Goal: Information Seeking & Learning: Learn about a topic

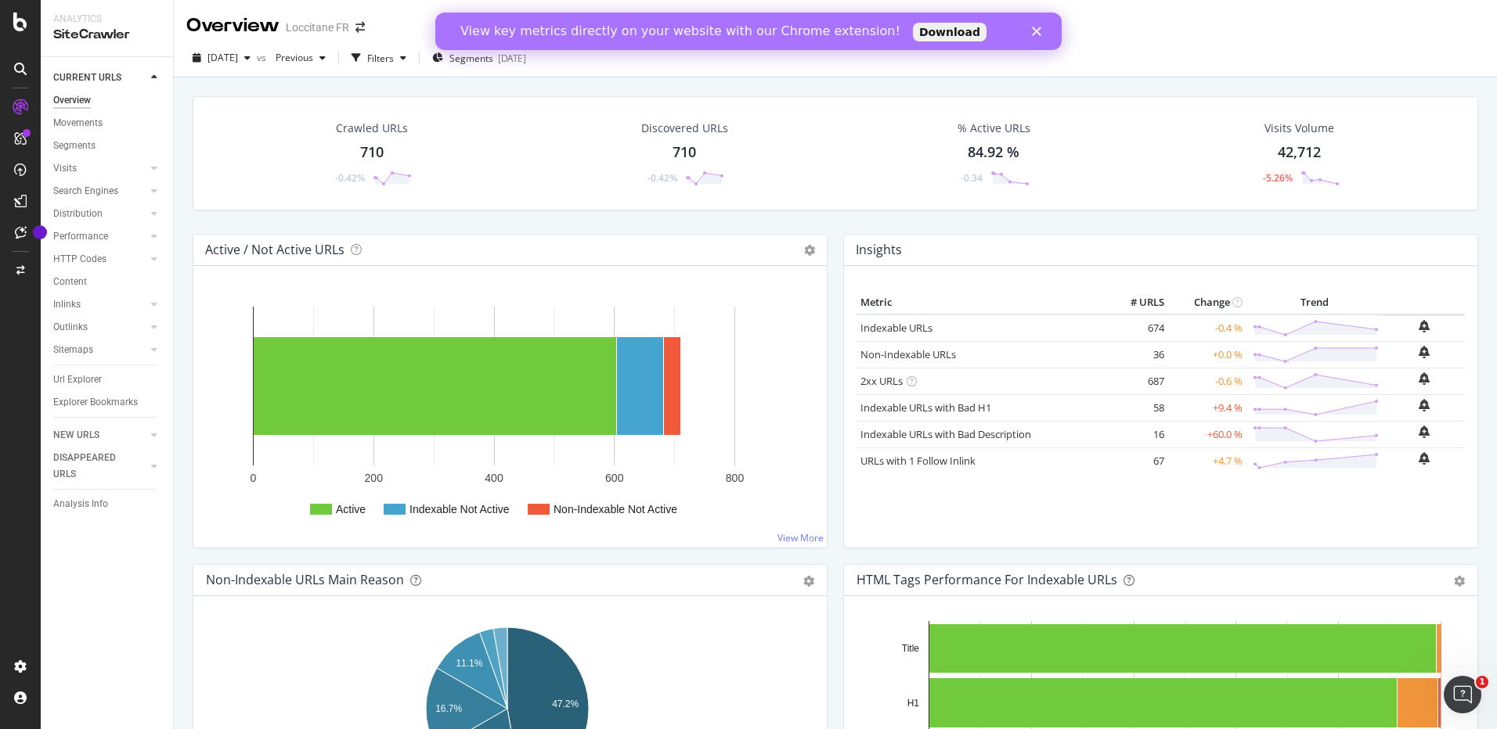
click at [1032, 30] on div "View key metrics directly on your website with our Chrome extension! Download" at bounding box center [748, 31] width 626 height 25
click at [1038, 31] on icon "Close" at bounding box center [1036, 31] width 9 height 9
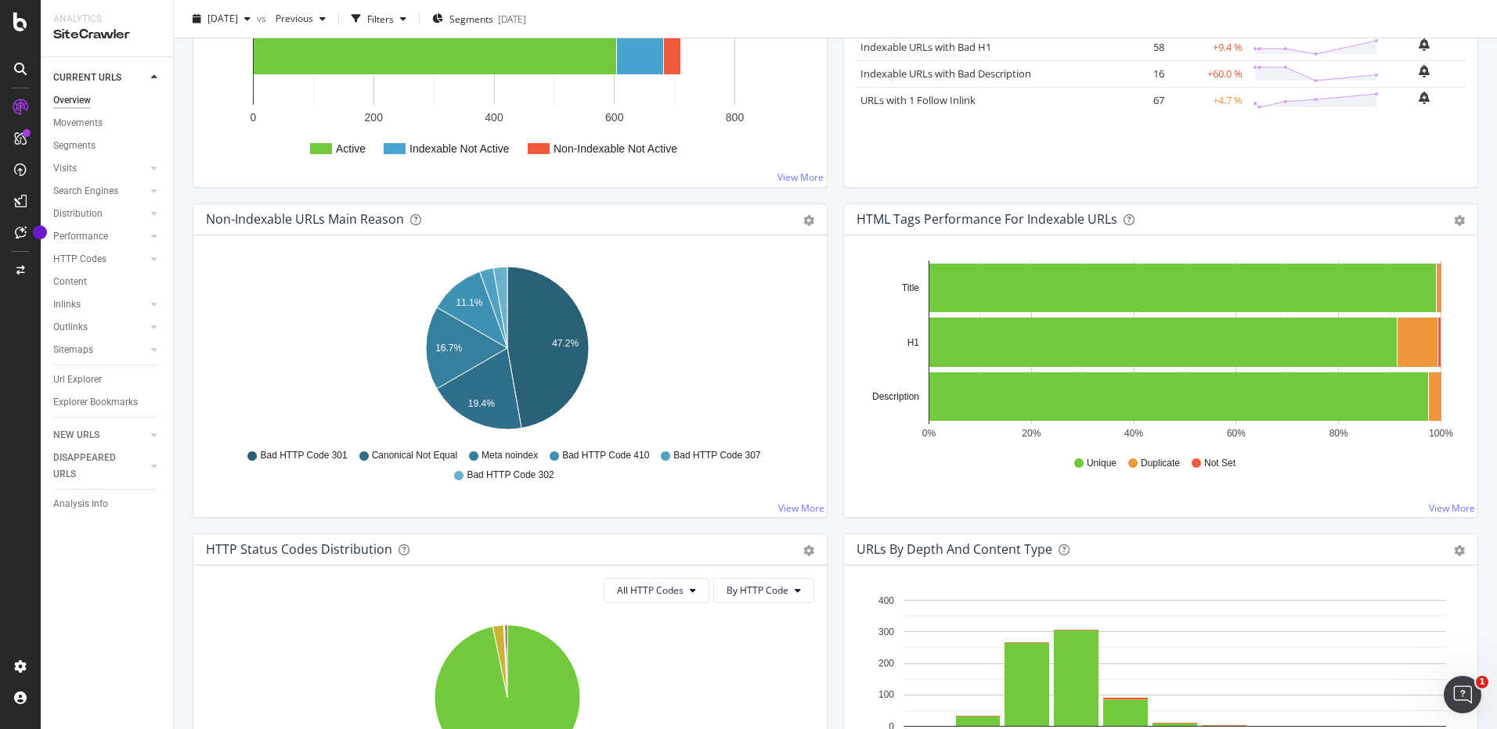
scroll to position [391, 0]
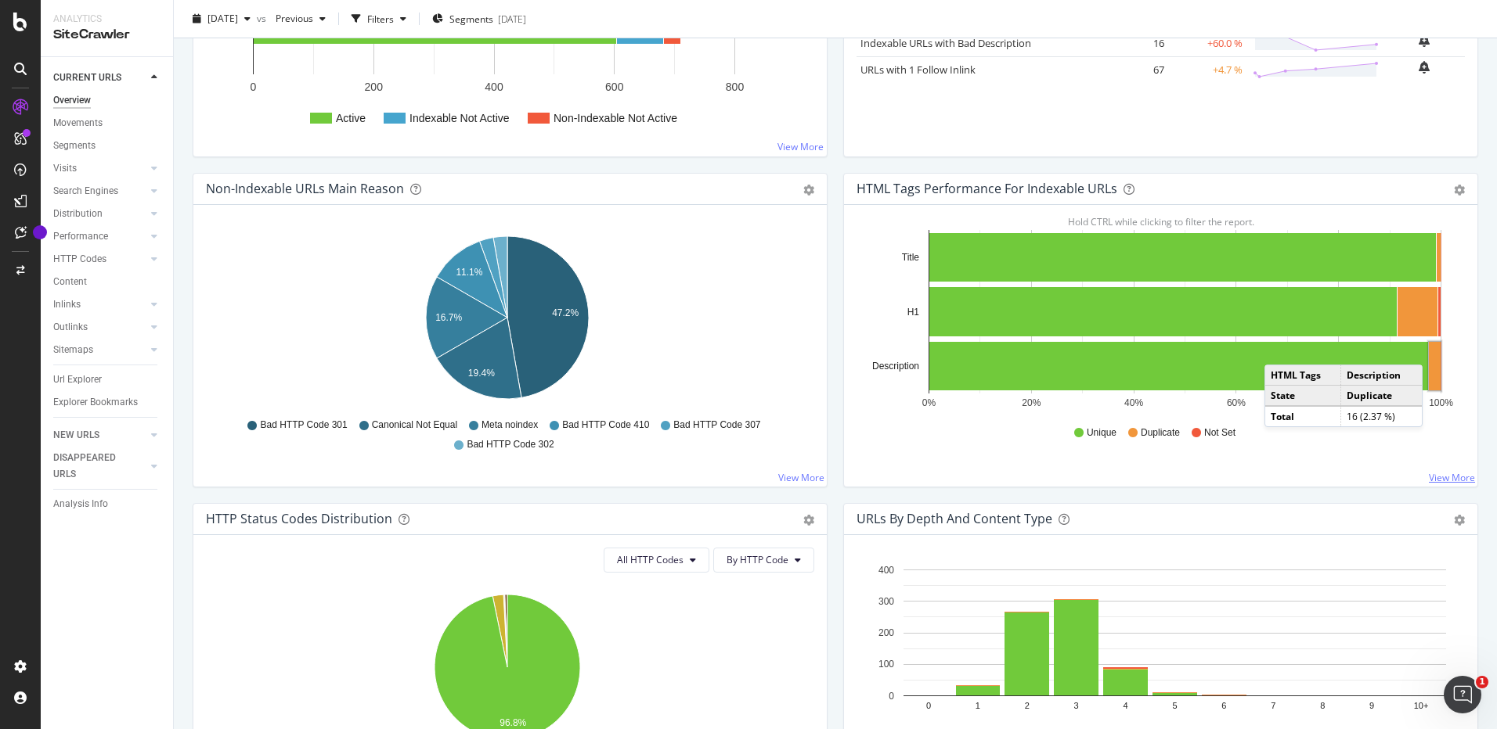
click at [1444, 479] on link "View More" at bounding box center [1451, 477] width 46 height 13
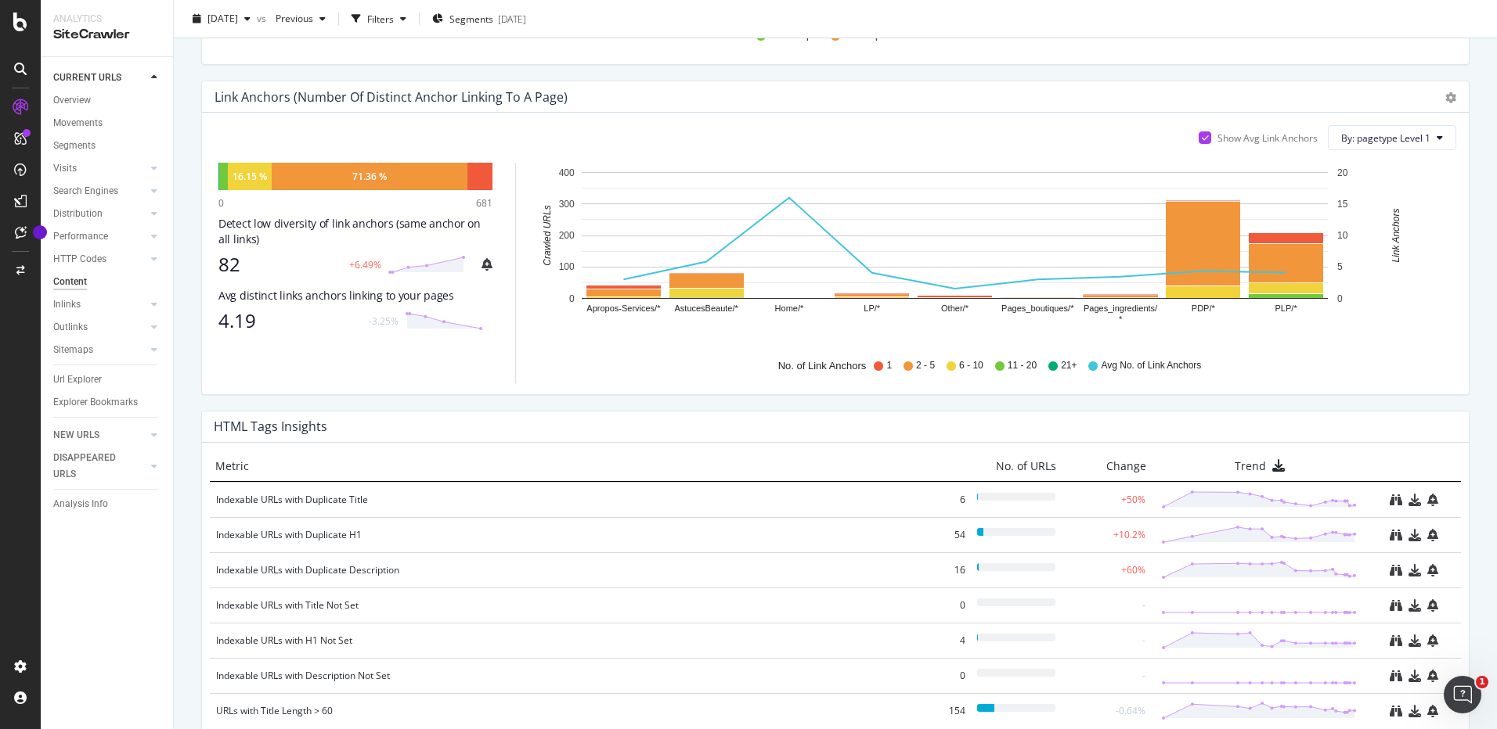
scroll to position [919, 0]
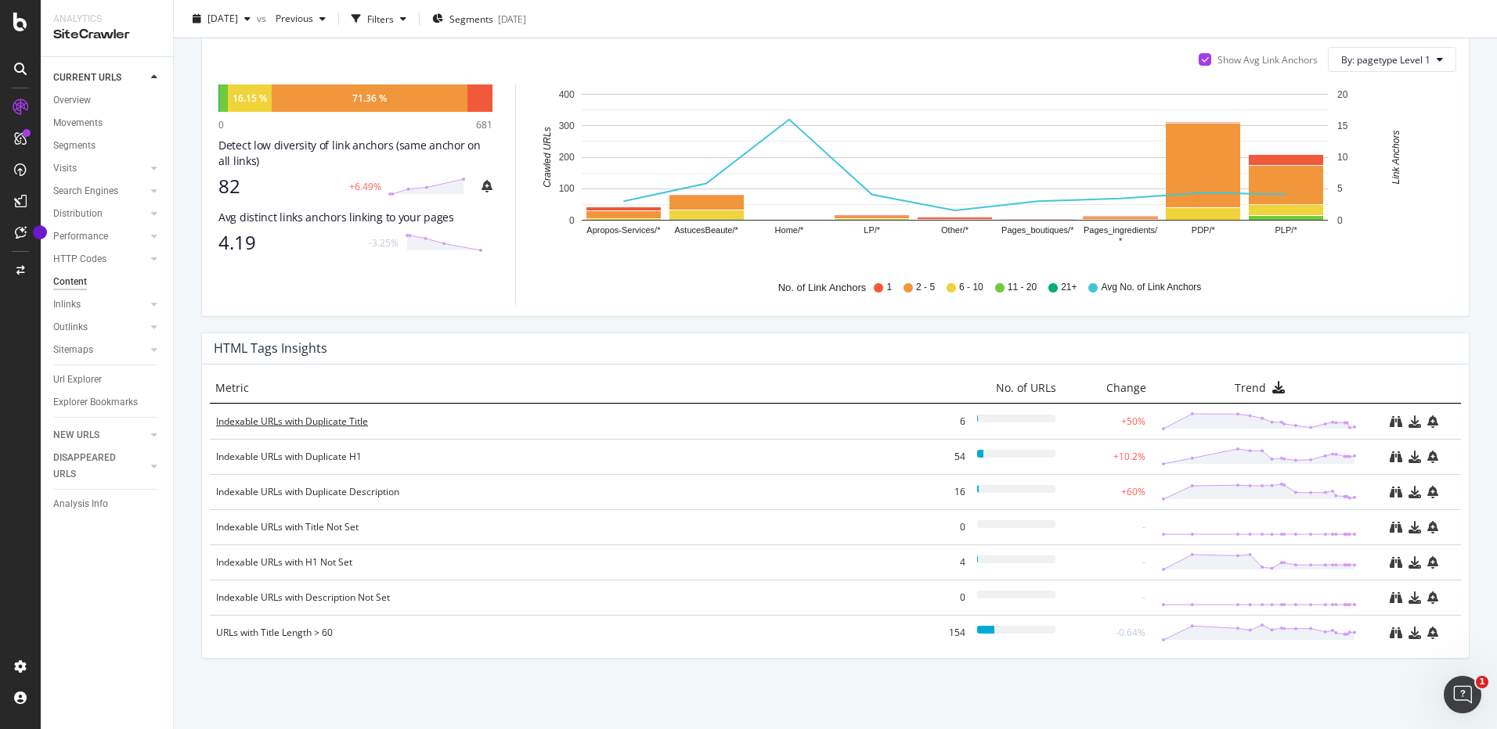
click at [348, 422] on div "Indexable URLs with Duplicate Title" at bounding box center [565, 422] width 698 height 16
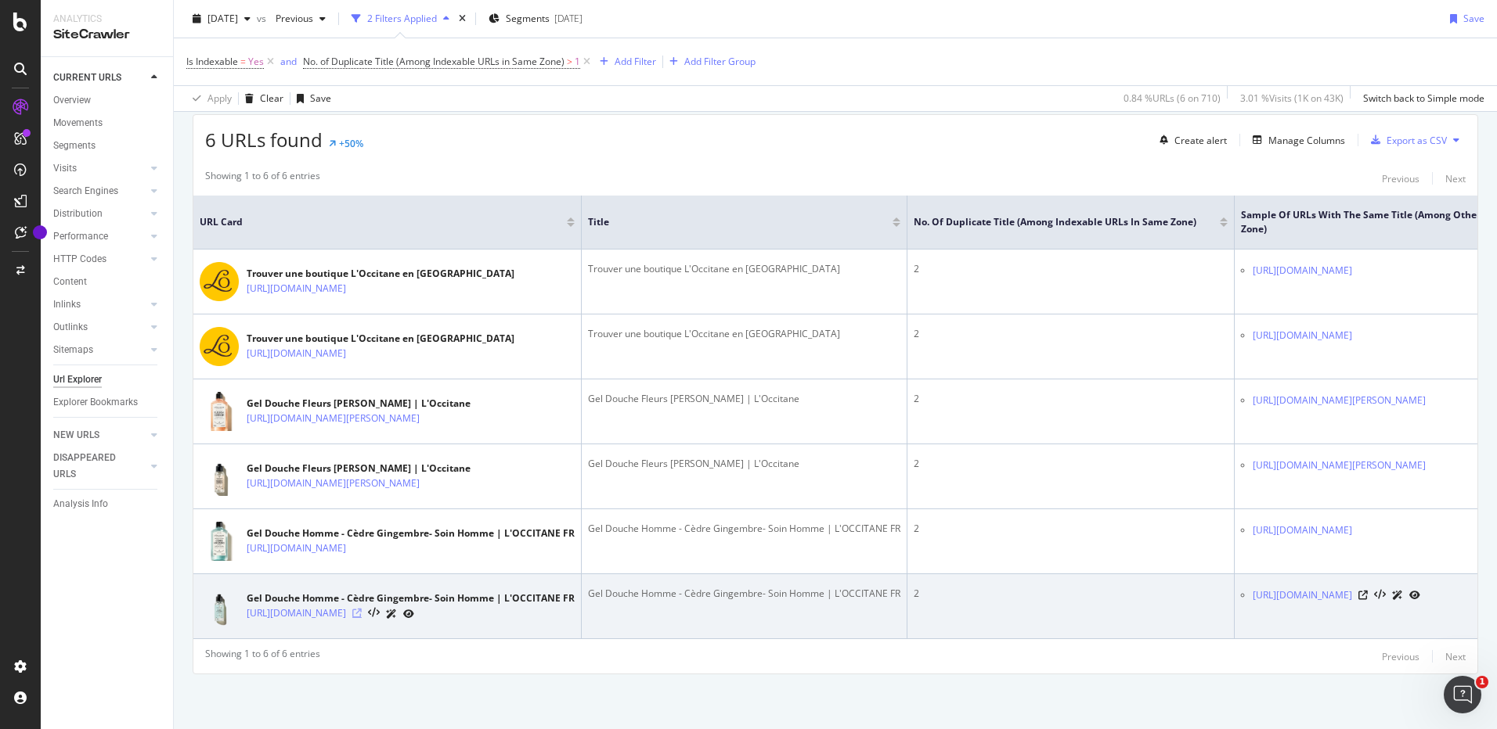
click at [362, 609] on icon at bounding box center [356, 613] width 9 height 9
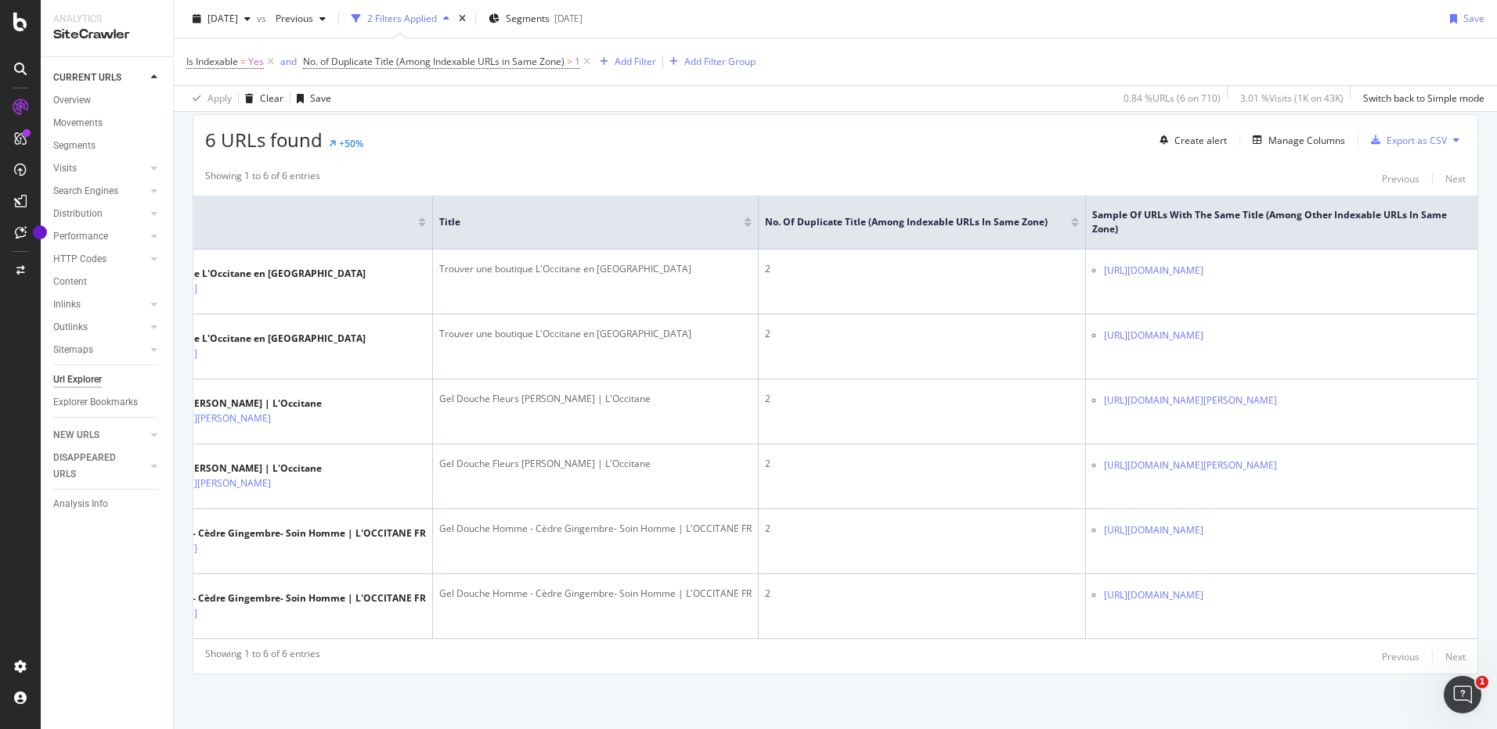
scroll to position [0, 161]
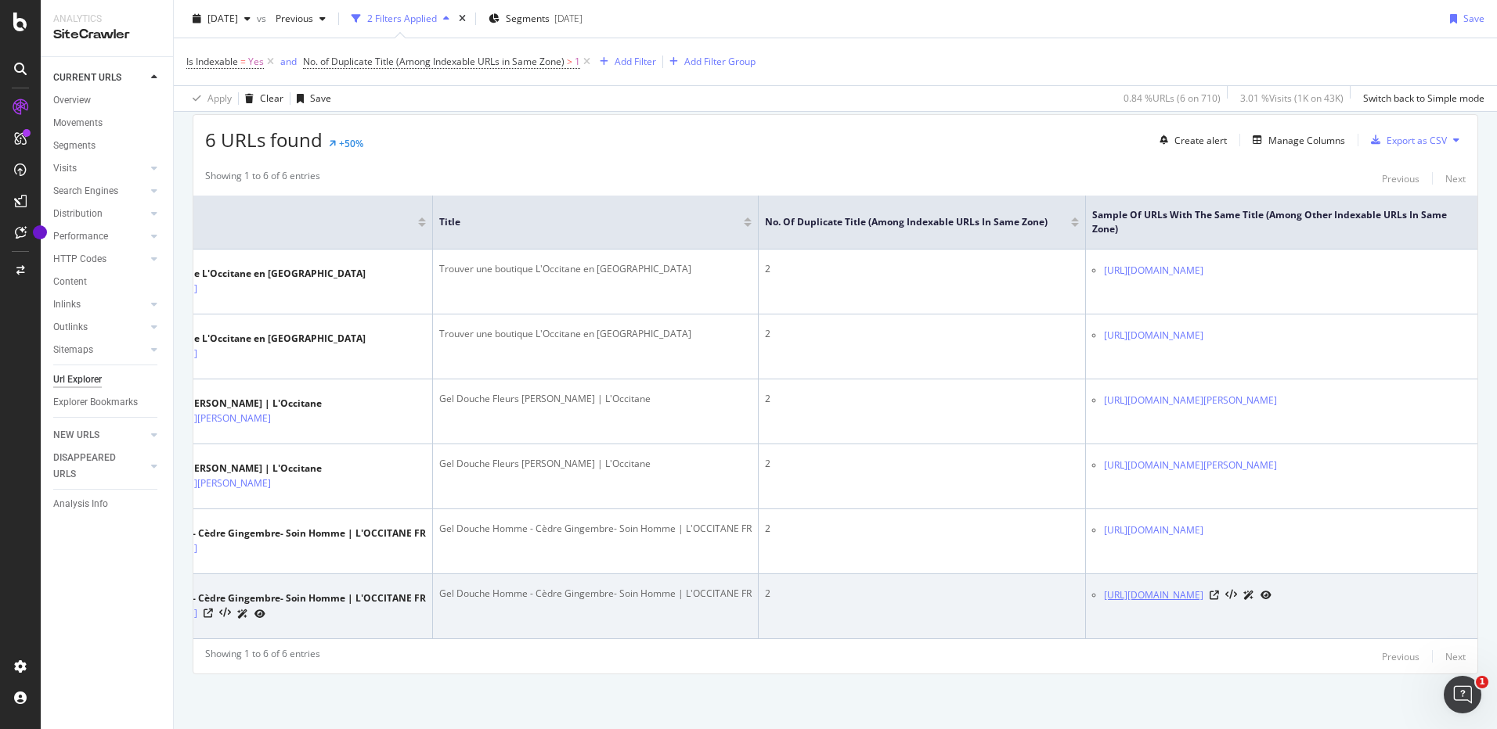
click at [1203, 588] on link "[URL][DOMAIN_NAME]" at bounding box center [1153, 596] width 99 height 16
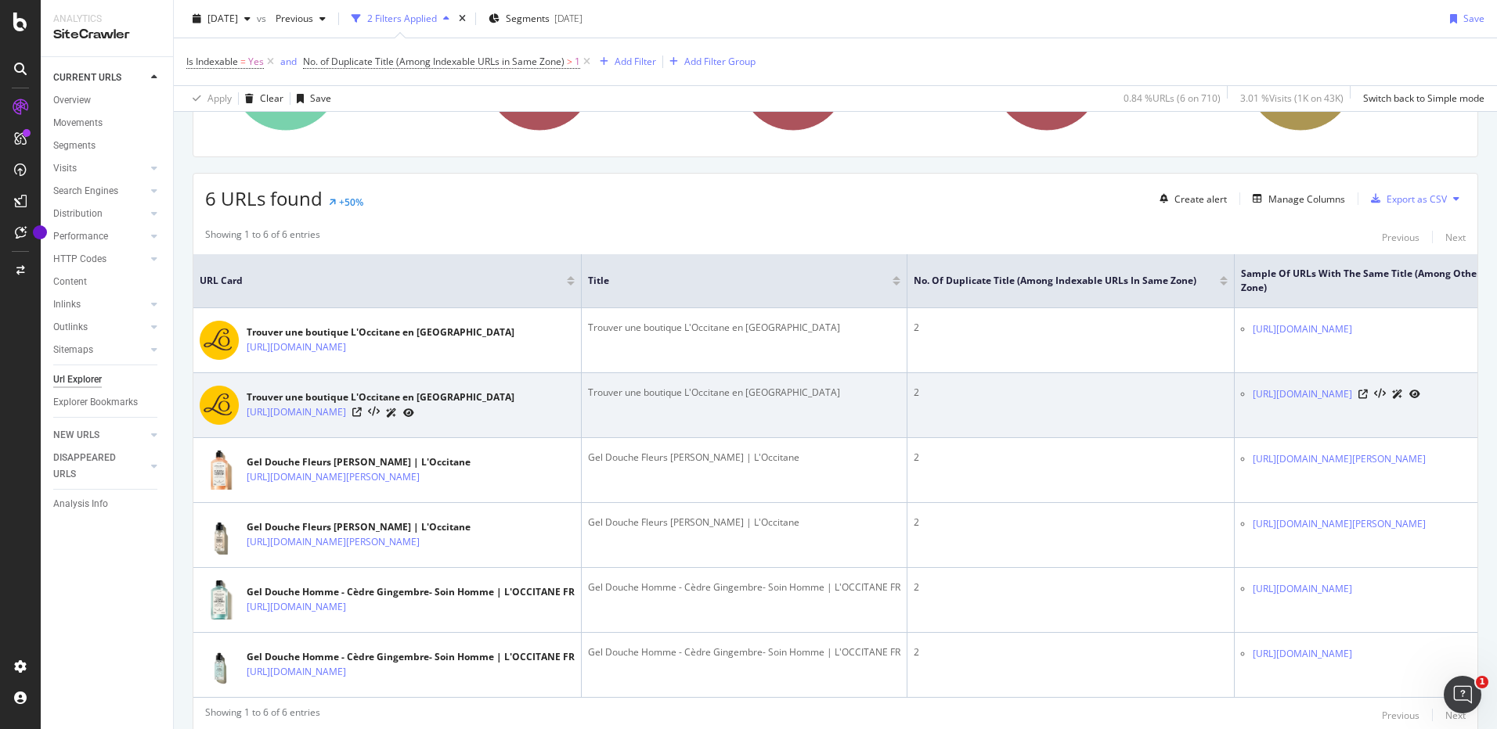
scroll to position [314, 0]
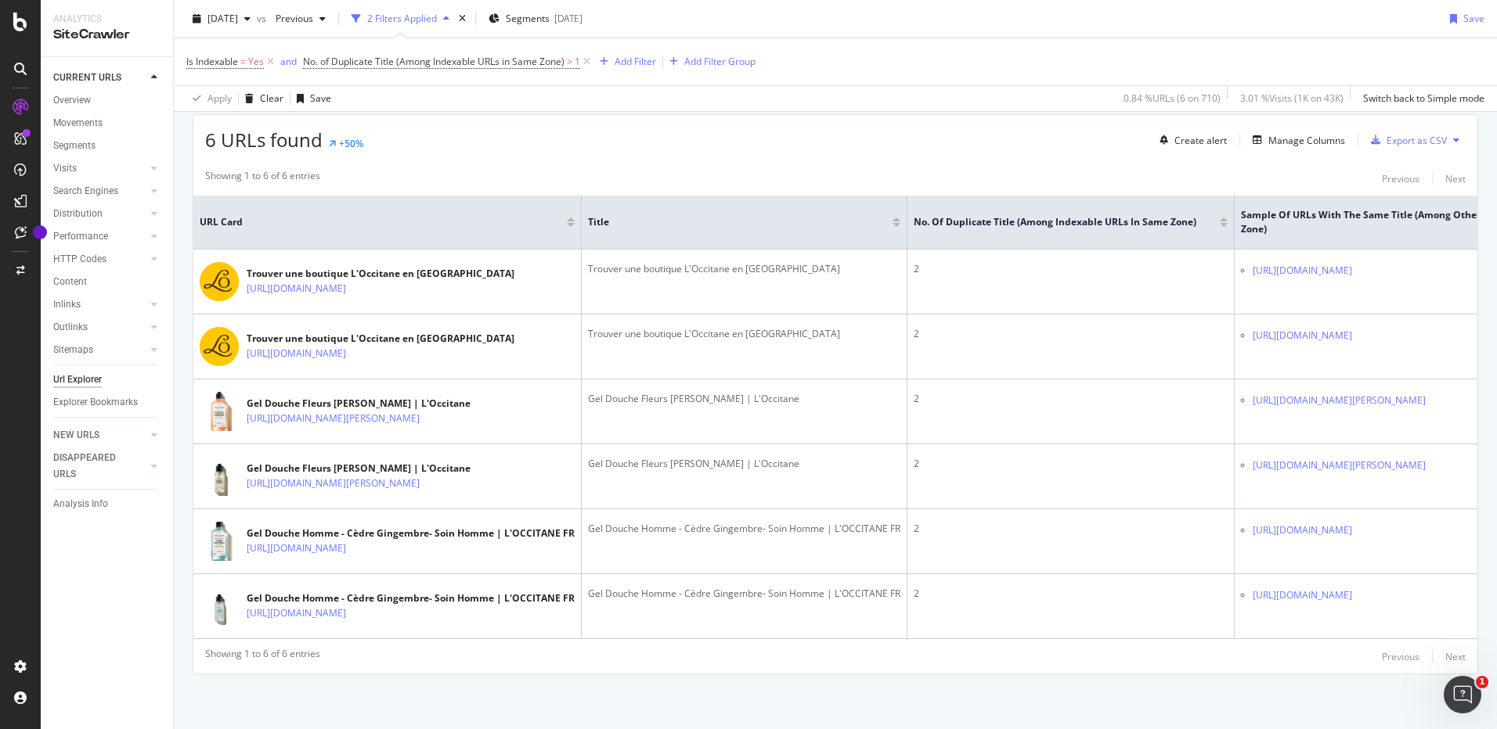
click at [750, 101] on div "Apply Clear Save 0.84 % URLs ( 6 on 710 ) 3.01 % Visits ( 1K on 43K ) Switch ba…" at bounding box center [835, 98] width 1323 height 26
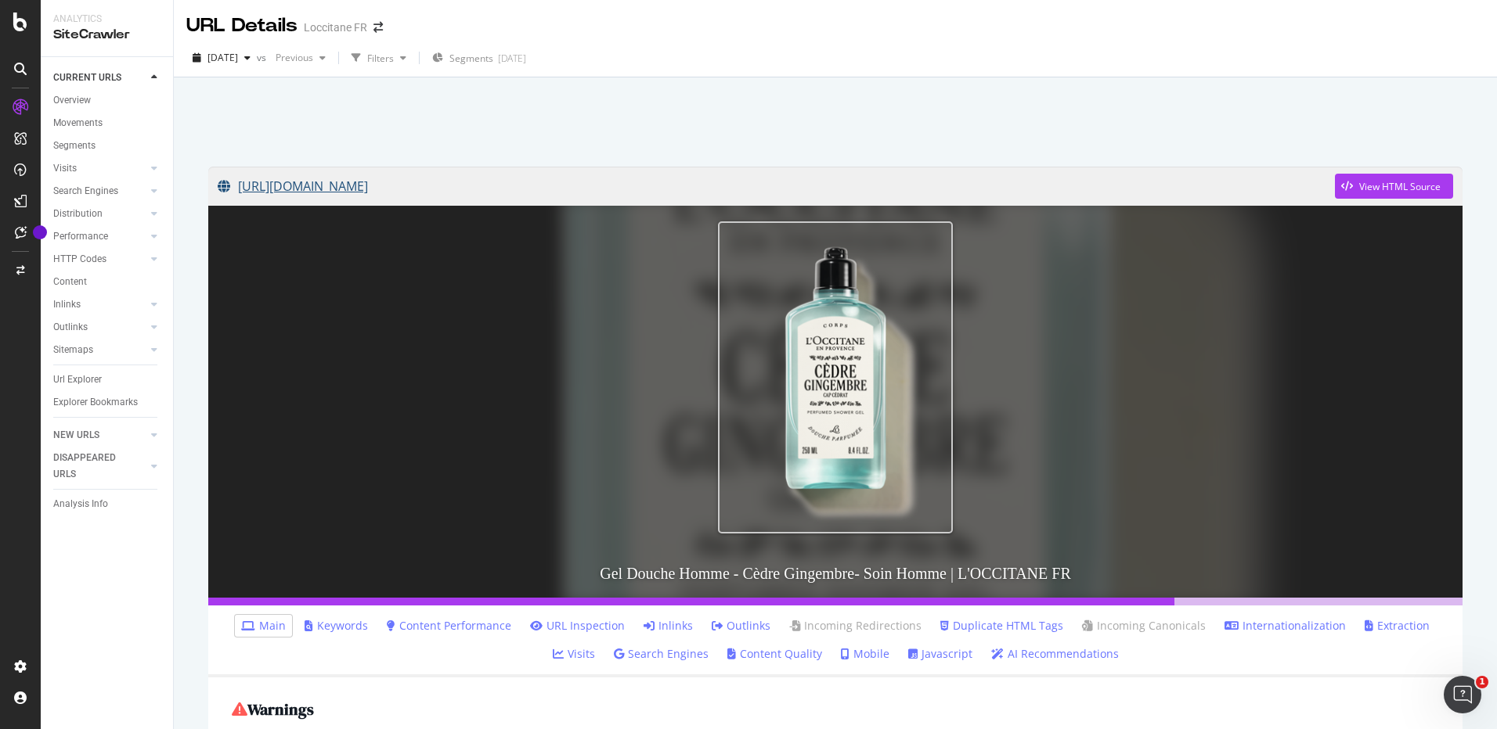
click at [666, 186] on link "[URL][DOMAIN_NAME]" at bounding box center [776, 186] width 1117 height 39
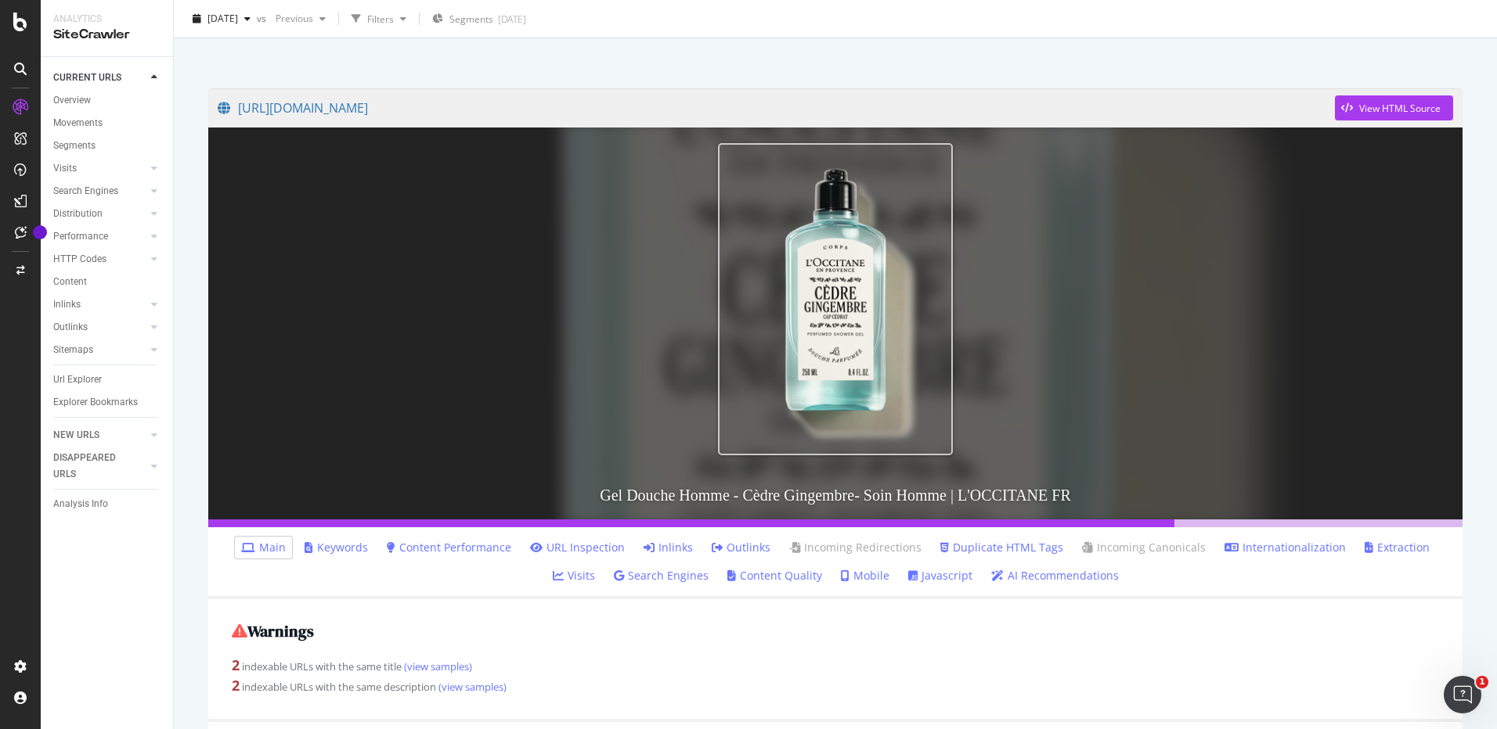
scroll to position [235, 0]
